Goal: Check status: Check status

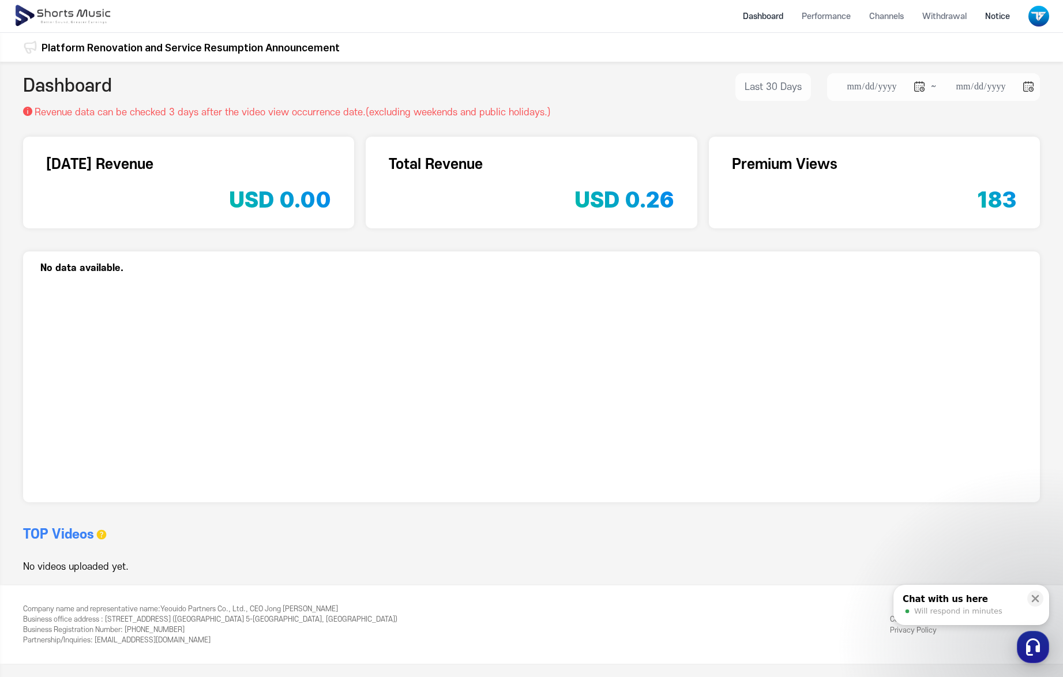
click at [993, 20] on li "Notice" at bounding box center [997, 16] width 43 height 31
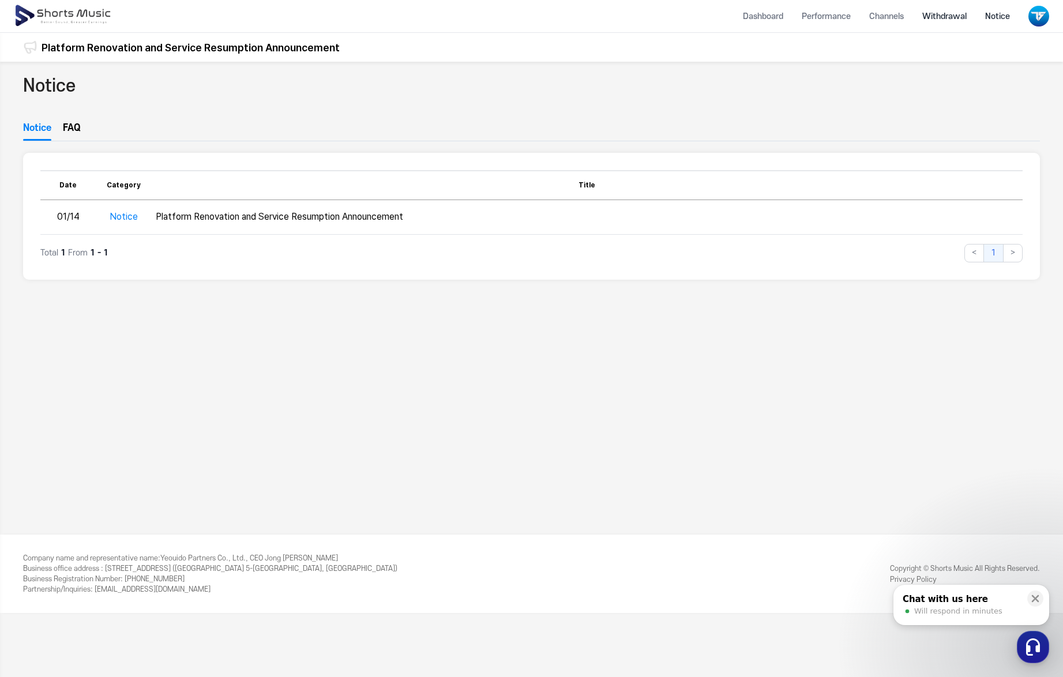
click at [931, 16] on li "Withdrawal" at bounding box center [944, 16] width 63 height 31
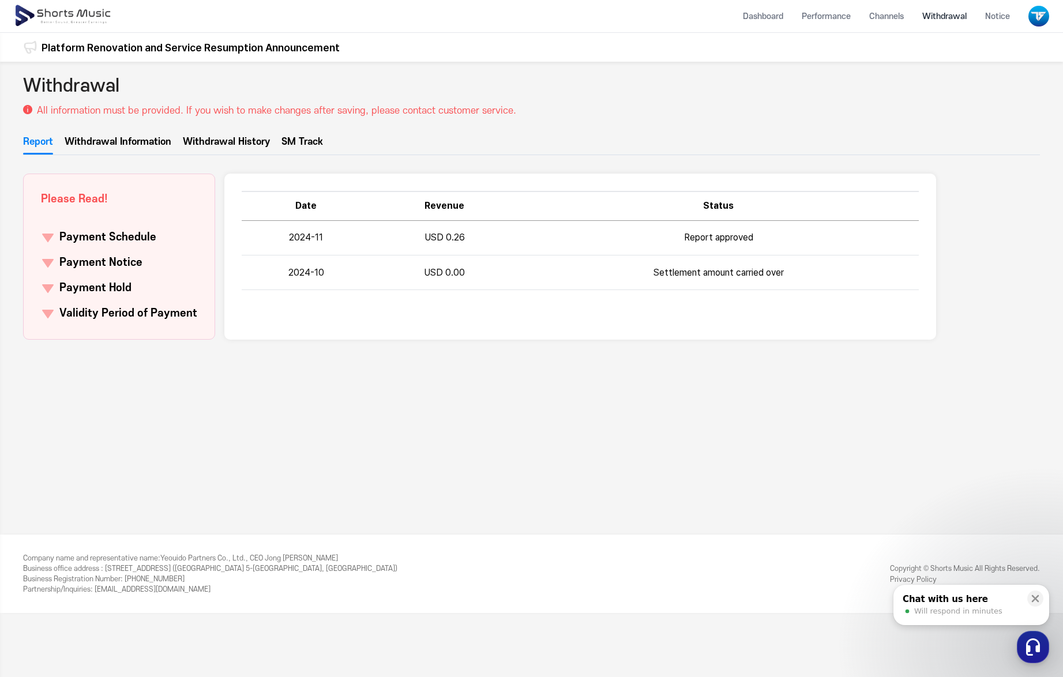
click at [300, 144] on link "SM Track" at bounding box center [303, 145] width 42 height 20
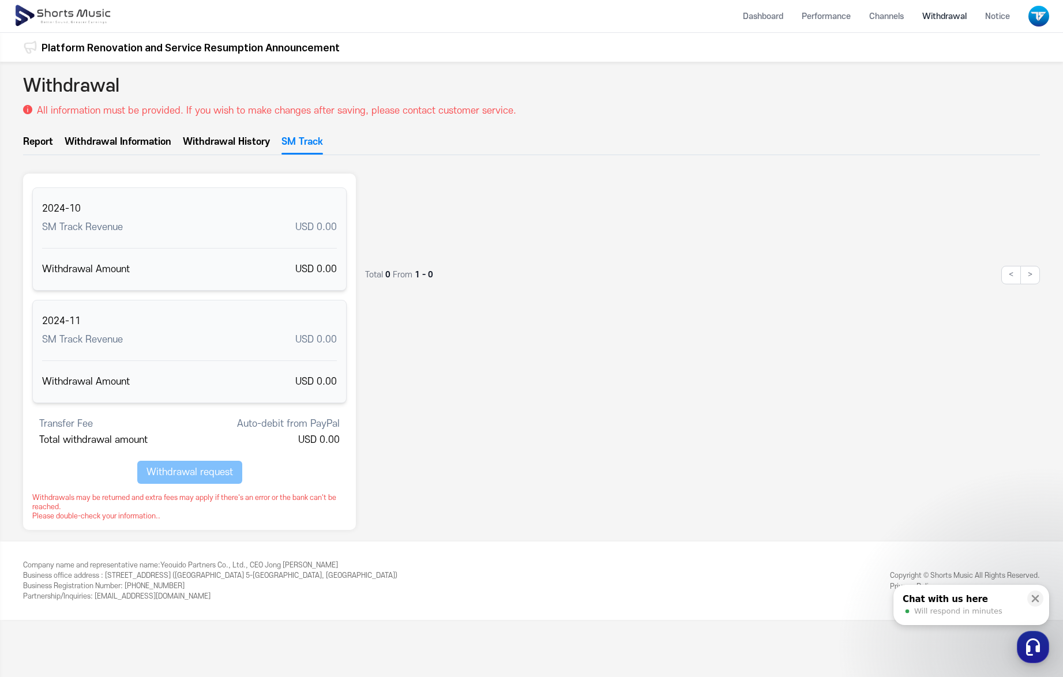
click at [252, 137] on link "Withdrawal History" at bounding box center [226, 145] width 87 height 20
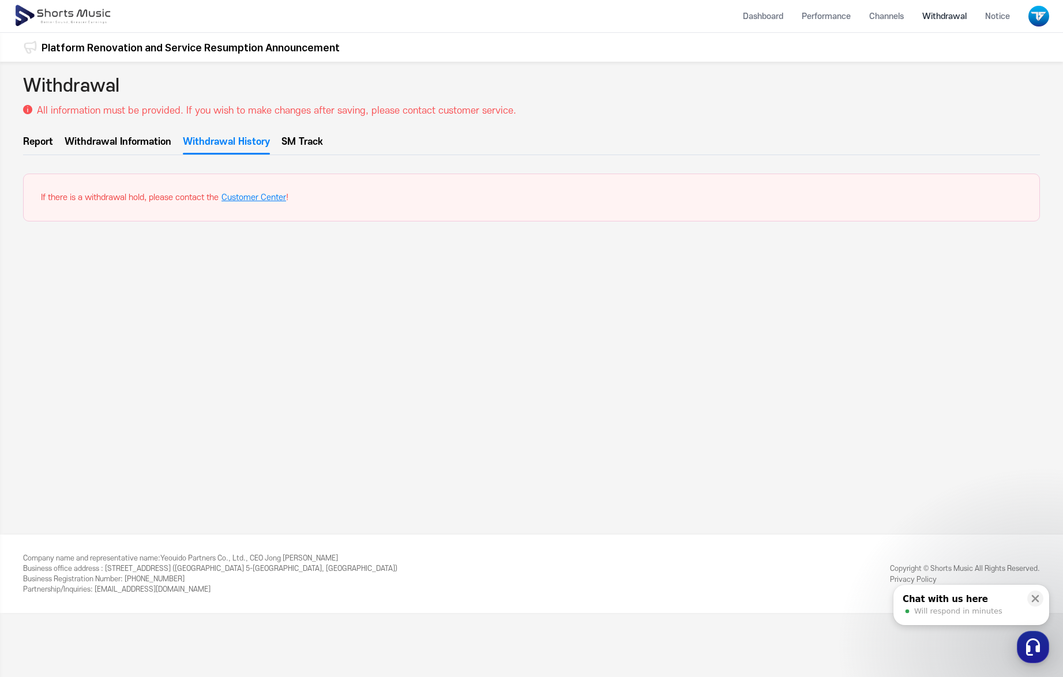
click at [138, 138] on link "Withdrawal Information" at bounding box center [118, 145] width 107 height 20
click at [44, 138] on link "Report" at bounding box center [38, 145] width 30 height 20
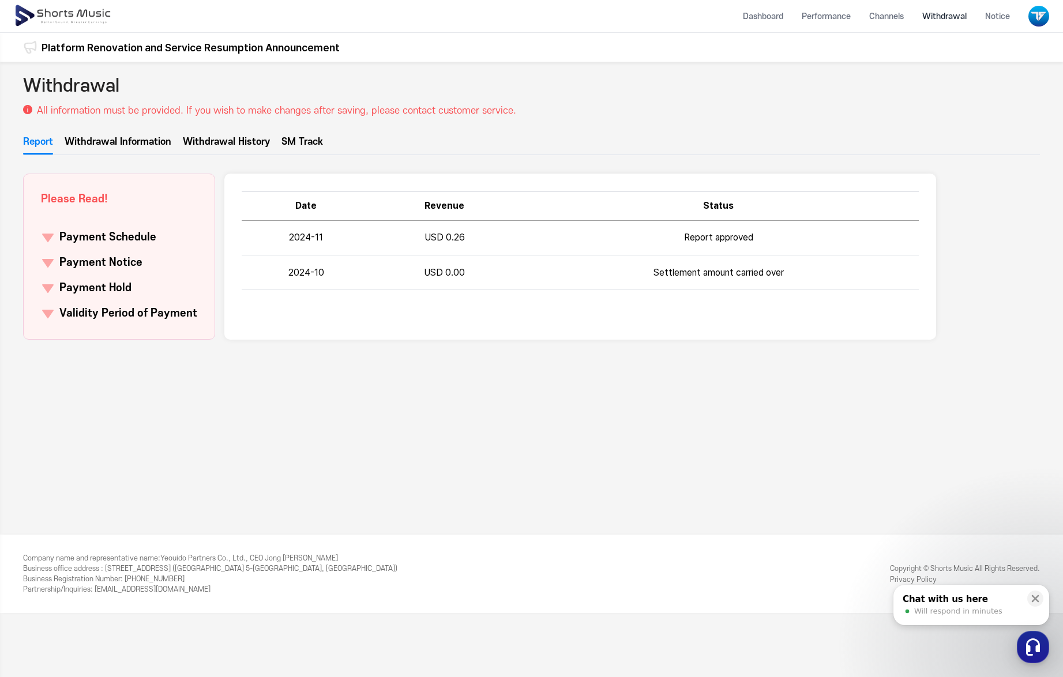
click at [475, 217] on th "Revenue" at bounding box center [444, 206] width 147 height 29
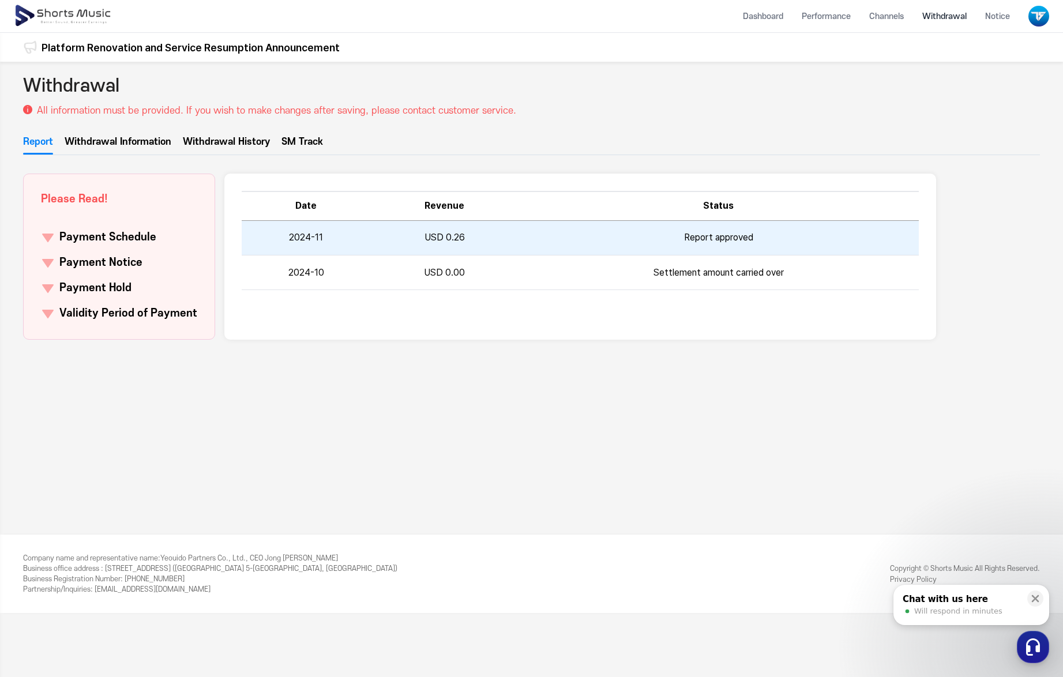
click at [520, 234] on td "Report approved" at bounding box center [718, 238] width 401 height 35
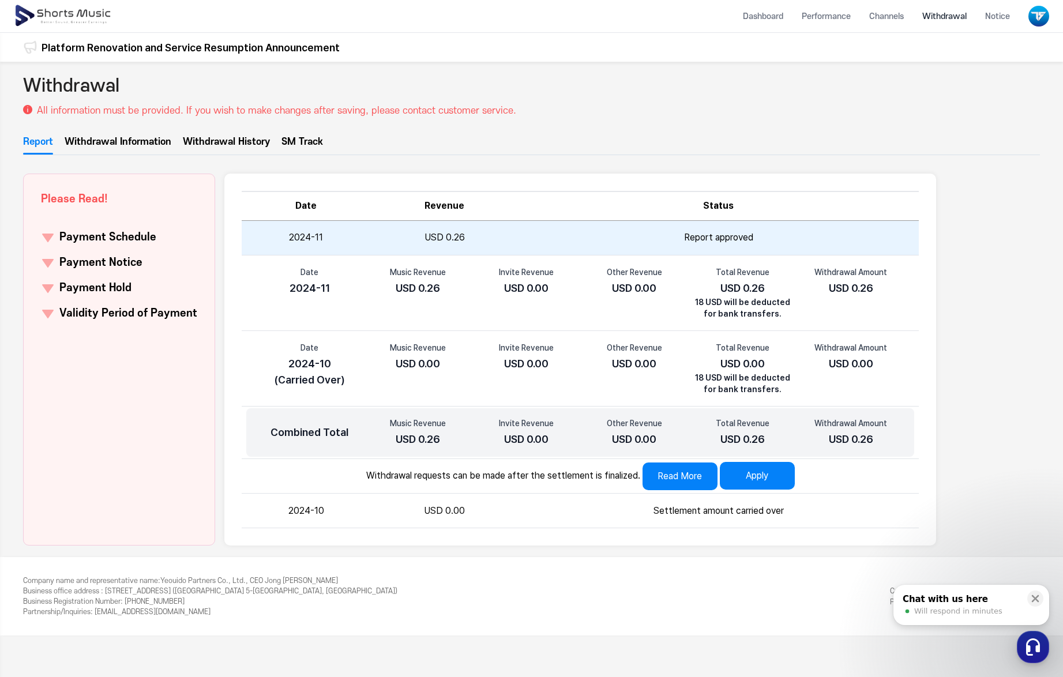
click at [520, 235] on td "Report approved" at bounding box center [718, 238] width 401 height 35
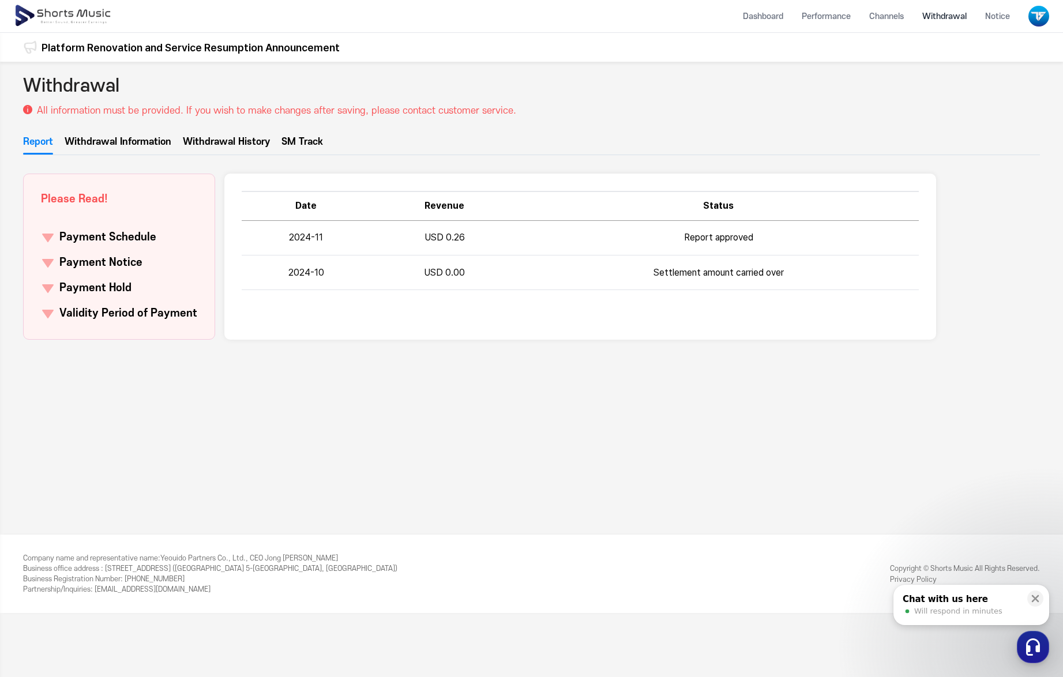
click at [161, 142] on link "Withdrawal Information" at bounding box center [118, 145] width 107 height 20
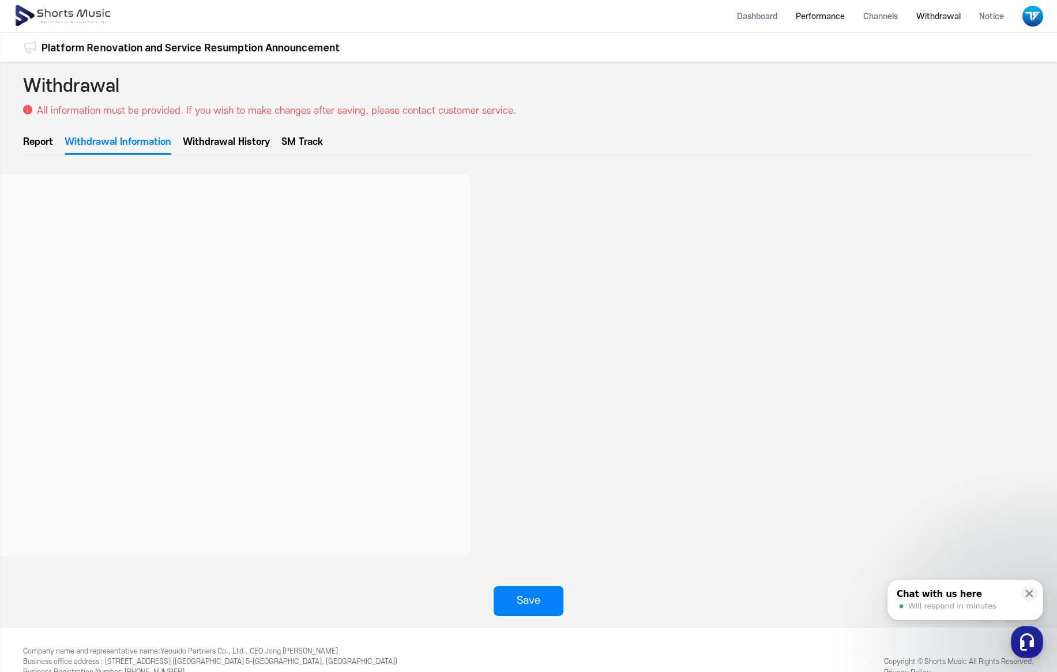
click at [834, 19] on li "Performance" at bounding box center [820, 16] width 67 height 31
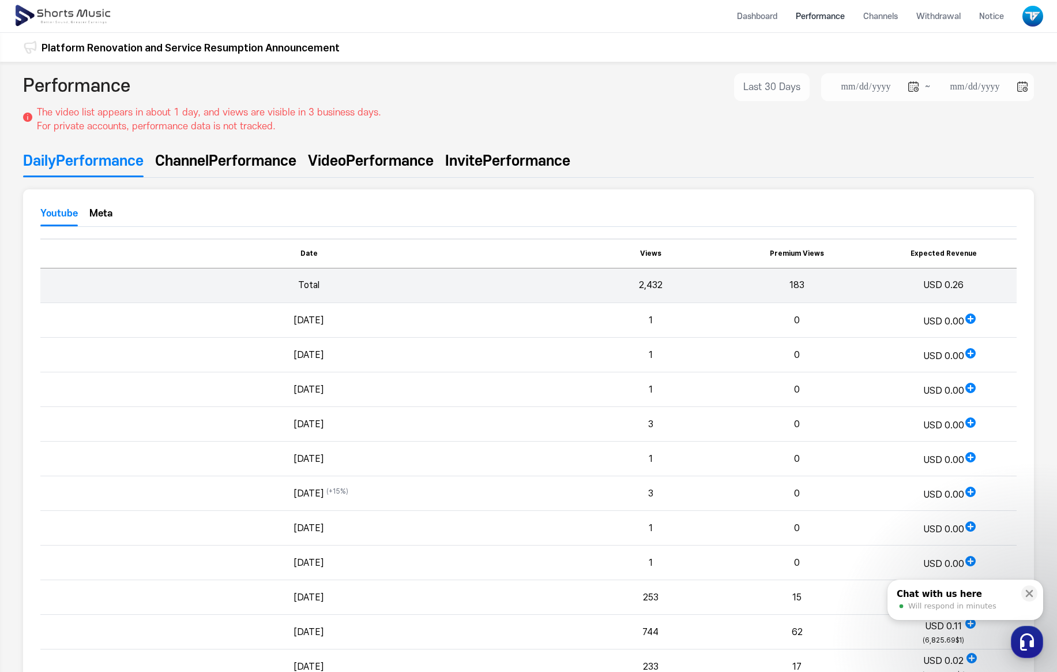
click at [267, 172] on link "Channel  Performance" at bounding box center [225, 164] width 141 height 27
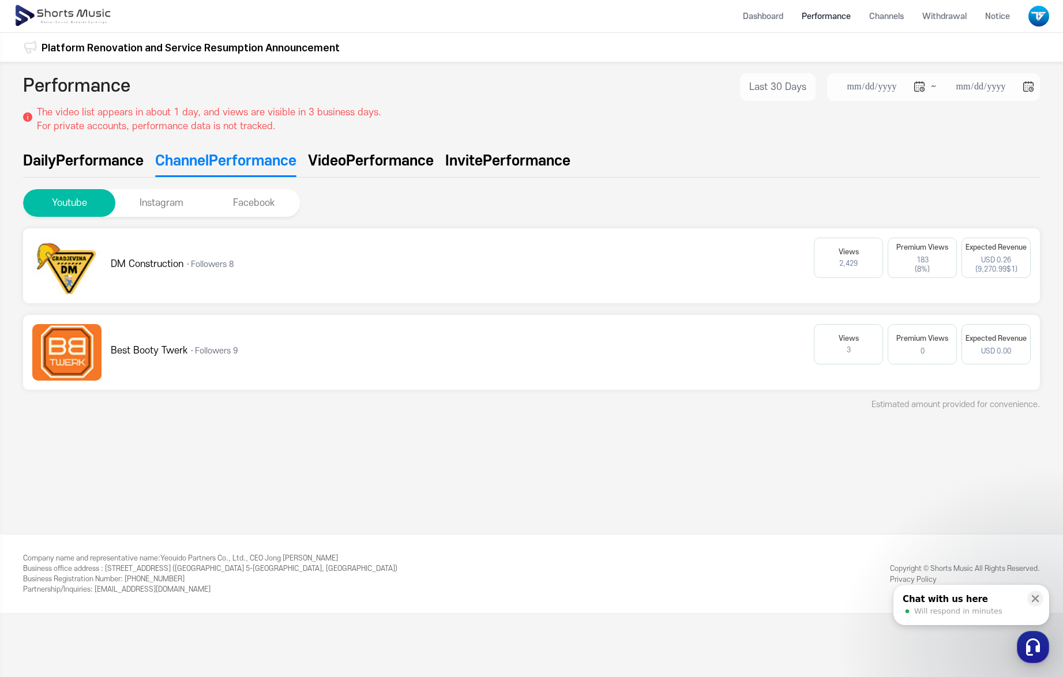
click at [346, 168] on span "Video" at bounding box center [327, 161] width 38 height 21
type input "**********"
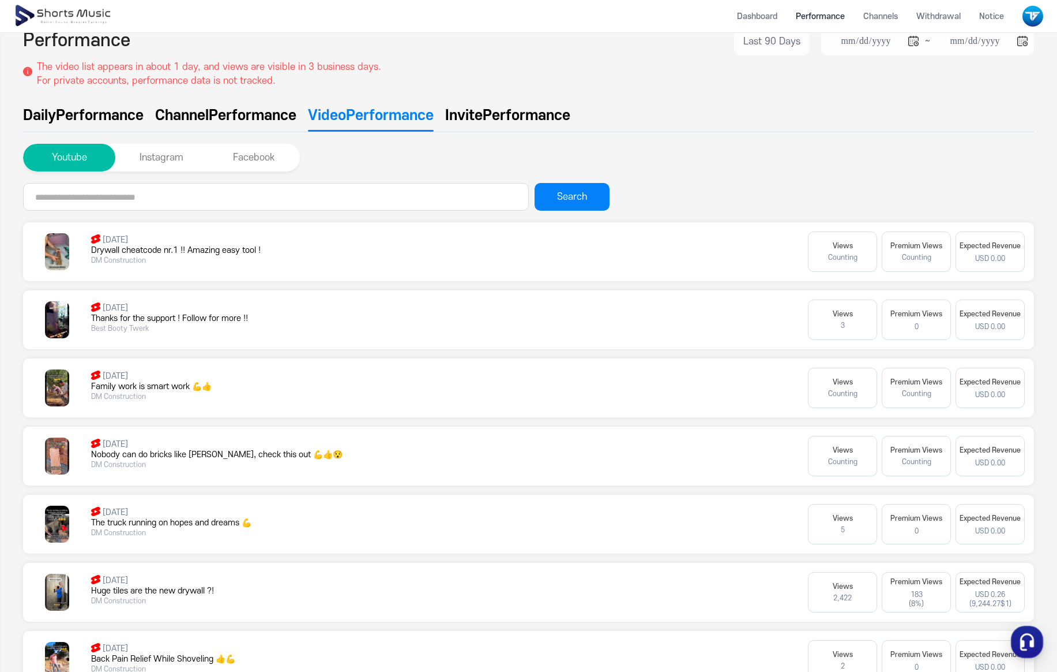
scroll to position [211, 0]
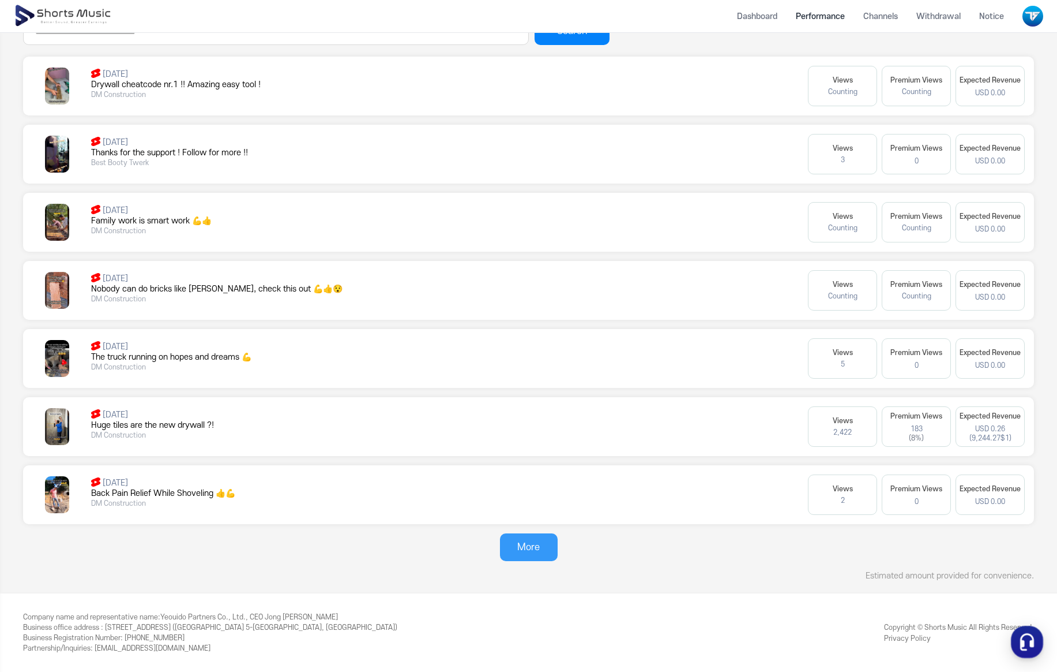
click at [552, 558] on button "More" at bounding box center [529, 547] width 58 height 28
click at [62, 426] on img at bounding box center [57, 426] width 25 height 37
click at [54, 354] on img at bounding box center [57, 358] width 25 height 37
